Goal: Task Accomplishment & Management: Complete application form

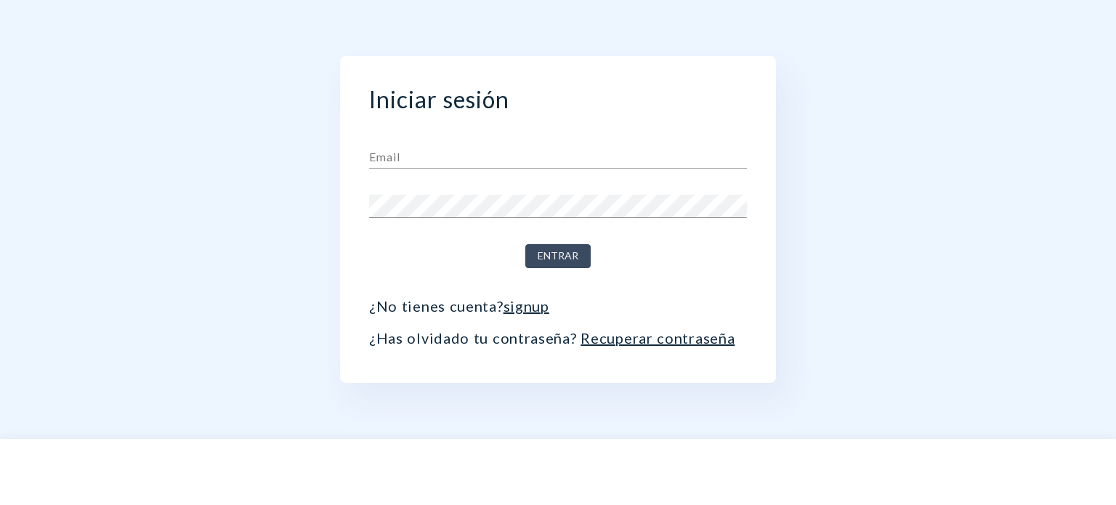
click at [404, 155] on input "text" at bounding box center [558, 156] width 378 height 23
click at [231, 185] on div "Iniciar sesión Email Contraseña Entrar ¿No tienes cuenta? signup ¿Has olvidado …" at bounding box center [557, 219] width 799 height 439
click at [398, 153] on input "text" at bounding box center [558, 156] width 378 height 23
paste input "iantonanzas@fagorautomation.es"
type input "iantonanzas@fagorautomation.es"
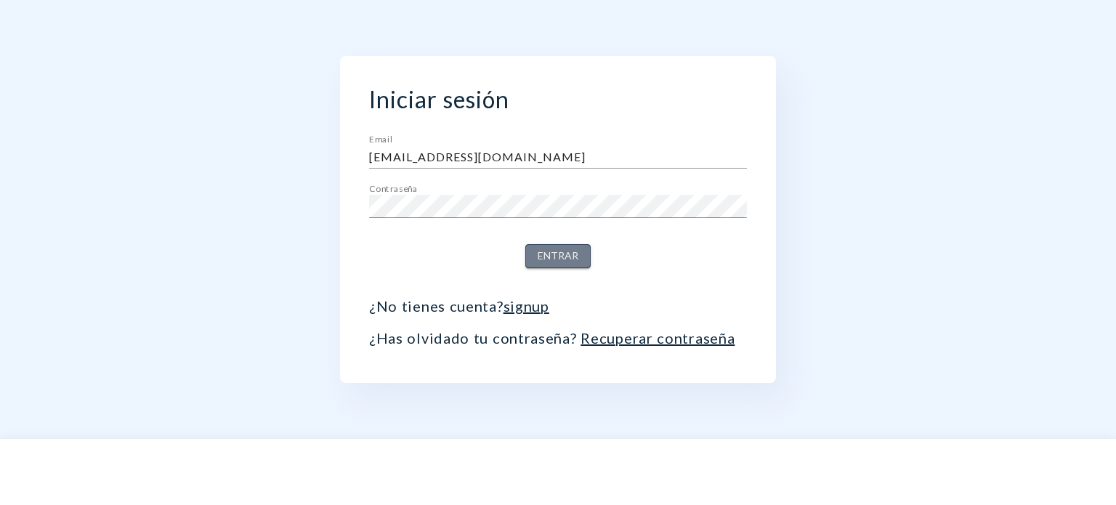
click at [555, 259] on span "Entrar" at bounding box center [558, 256] width 41 height 18
click at [418, 157] on input "text" at bounding box center [558, 156] width 378 height 23
click at [163, 163] on div "Iniciar sesión Email Contraseña Entrar ¿No tienes cuenta? signup ¿Has olvidado …" at bounding box center [557, 219] width 799 height 439
click at [423, 155] on input "text" at bounding box center [558, 156] width 378 height 23
click at [525, 244] on button "Entrar" at bounding box center [557, 256] width 65 height 24
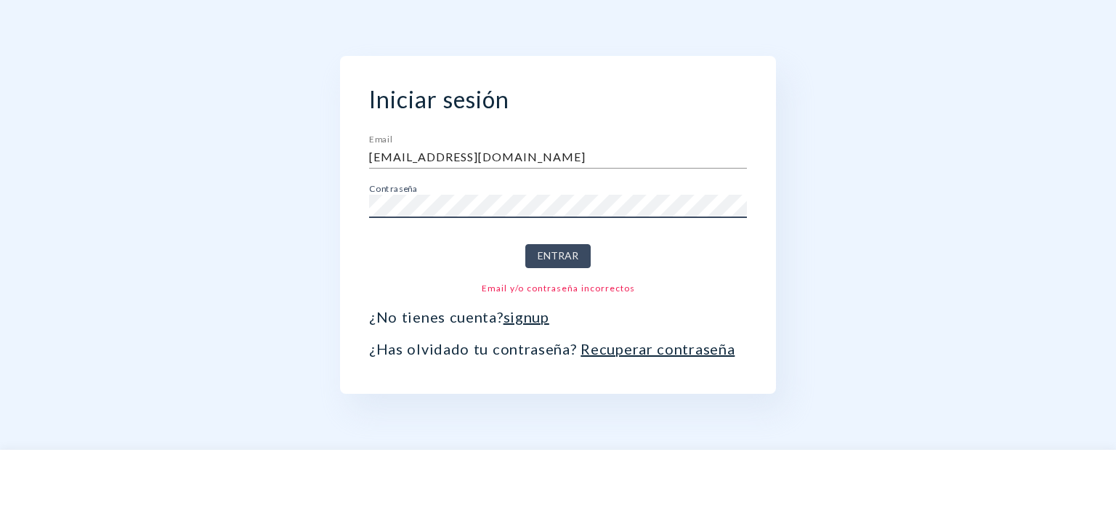
click at [341, 204] on div "Iniciar sesión Email iantonanzas@fagoauromation.es Contraseña Entrar Email y/o …" at bounding box center [558, 225] width 436 height 338
click at [525, 244] on button "Entrar" at bounding box center [557, 256] width 65 height 24
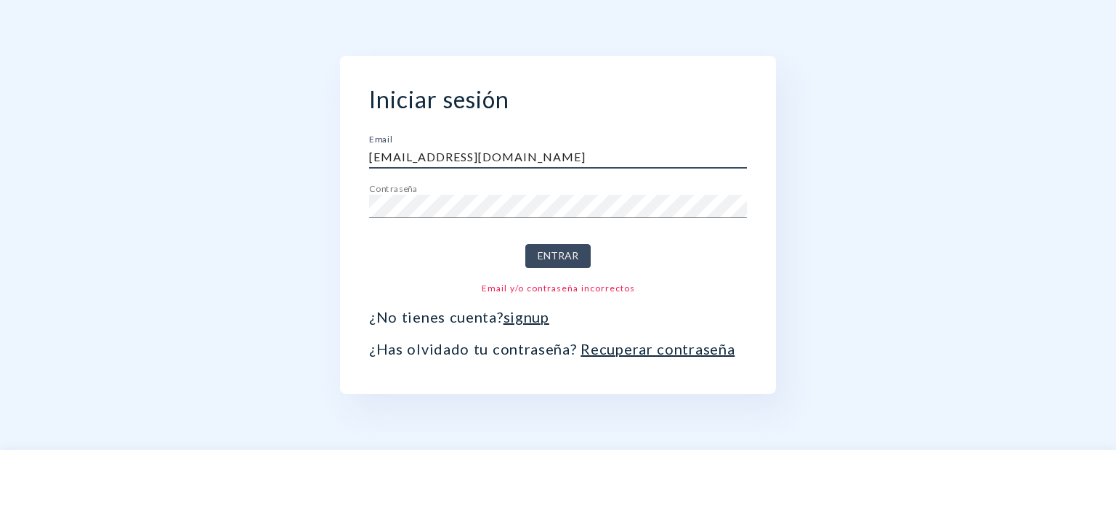
click at [477, 161] on input "iantonanzas@fagoauromation.es" at bounding box center [558, 156] width 378 height 23
click at [525, 244] on button "Entrar" at bounding box center [557, 256] width 65 height 24
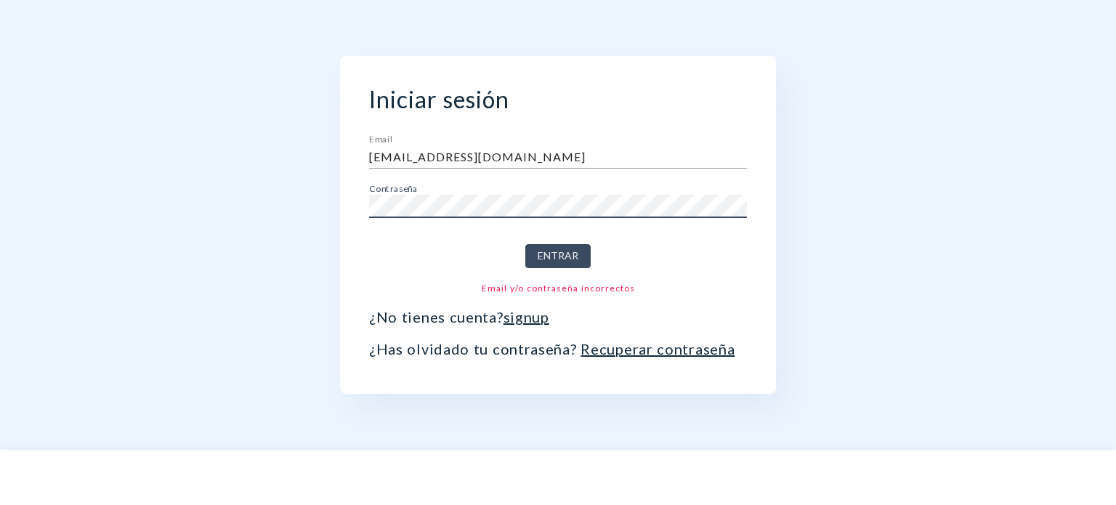
click at [272, 219] on div "Iniciar sesión Email iantonanzas@fagorauromation.es Contraseña Entrar Email y/o…" at bounding box center [557, 225] width 799 height 450
click at [570, 255] on span "Entrar" at bounding box center [558, 256] width 41 height 18
click at [495, 158] on input "iantonanzas@fagorauromation.es" at bounding box center [558, 156] width 378 height 23
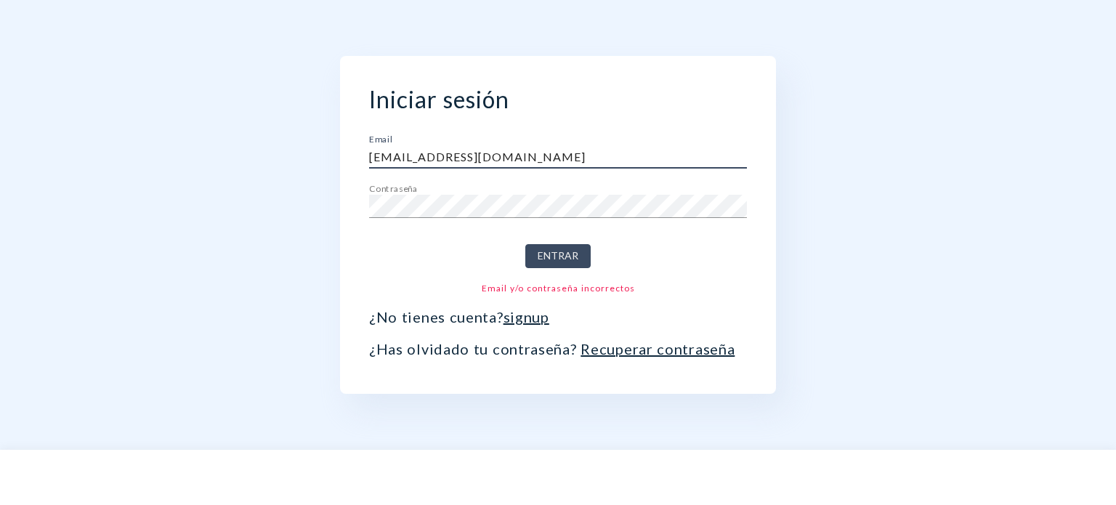
type input "iantonanzas@fagorautomation.es"
click at [525, 244] on button "Entrar" at bounding box center [557, 256] width 65 height 24
click at [564, 258] on span "Entrar" at bounding box center [558, 256] width 41 height 18
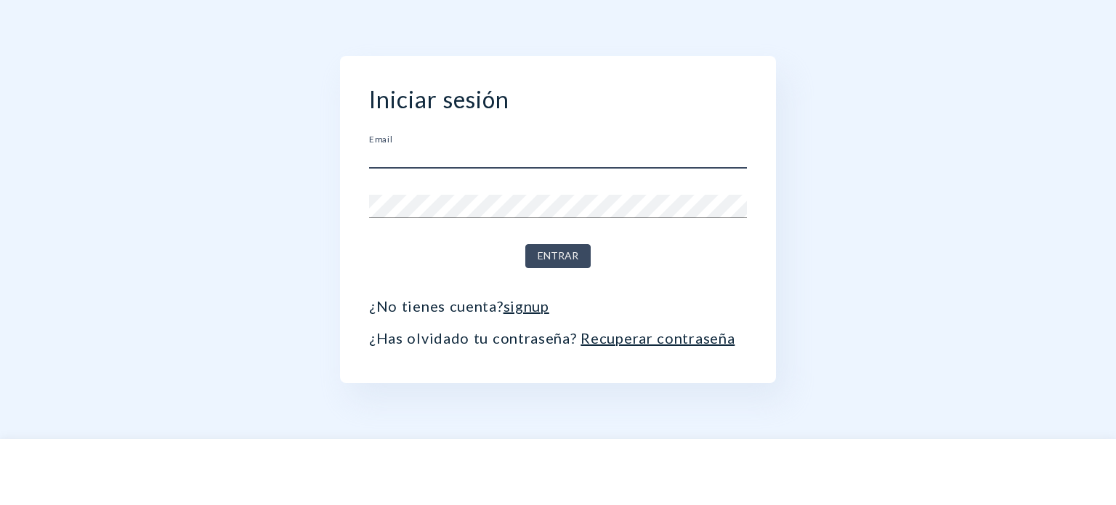
click at [410, 157] on input "text" at bounding box center [558, 156] width 378 height 23
type input "[EMAIL_ADDRESS][DOMAIN_NAME]"
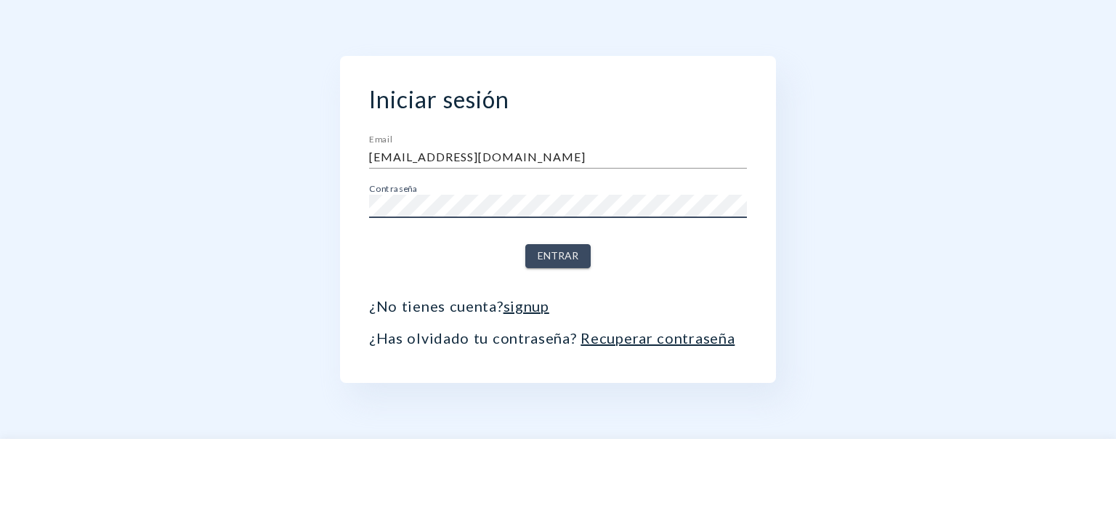
click at [567, 255] on span "Entrar" at bounding box center [558, 256] width 41 height 18
